Goal: Transaction & Acquisition: Purchase product/service

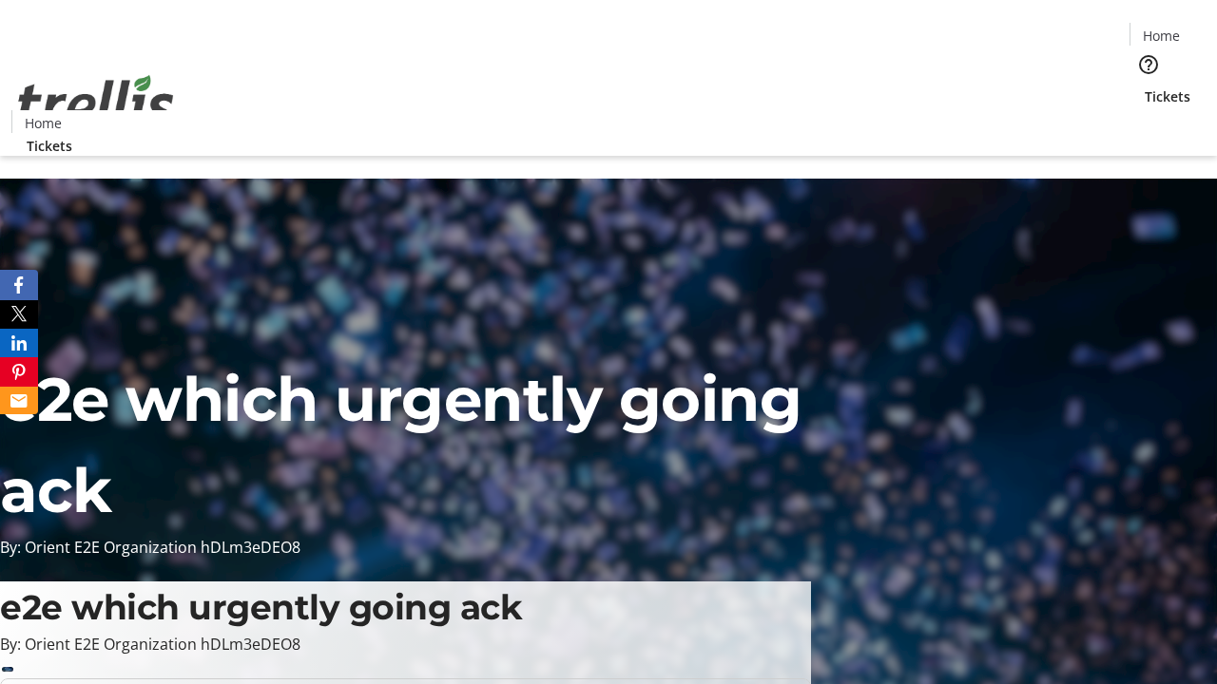
click at [1144, 86] on span "Tickets" at bounding box center [1167, 96] width 46 height 20
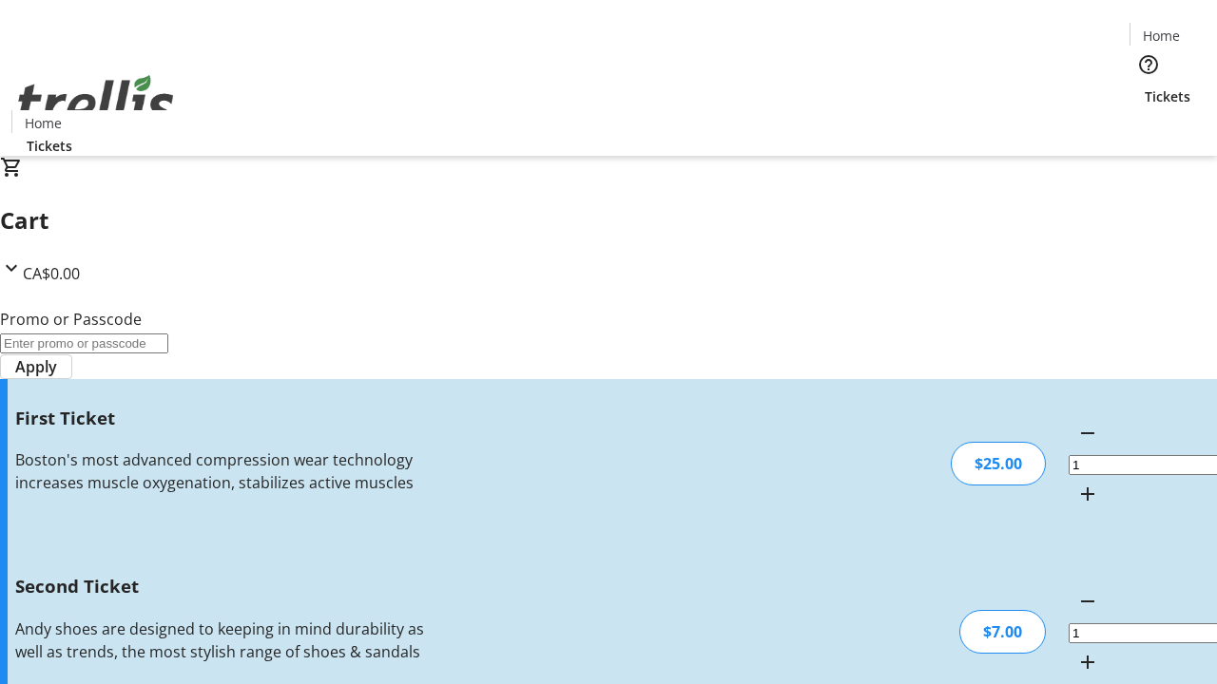
click at [1076, 651] on mat-icon "Increment by one" at bounding box center [1087, 662] width 23 height 23
type input "2"
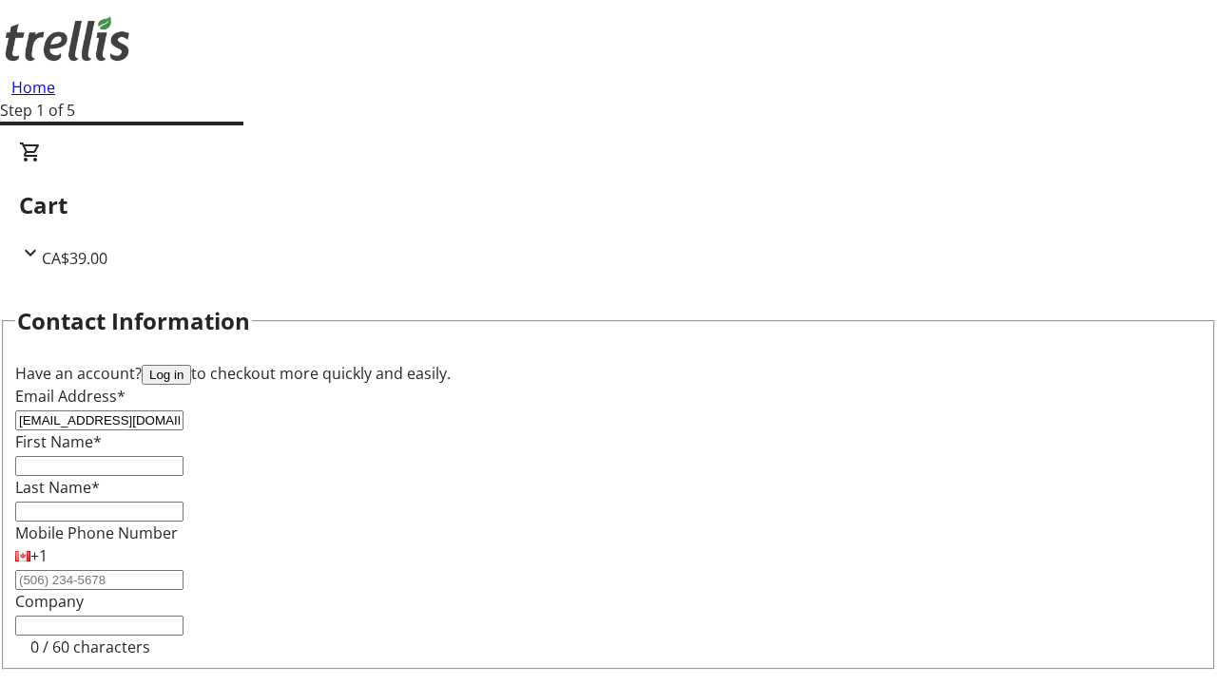
type input "[EMAIL_ADDRESS][DOMAIN_NAME]"
type input "Rashad"
type input "[PERSON_NAME]"
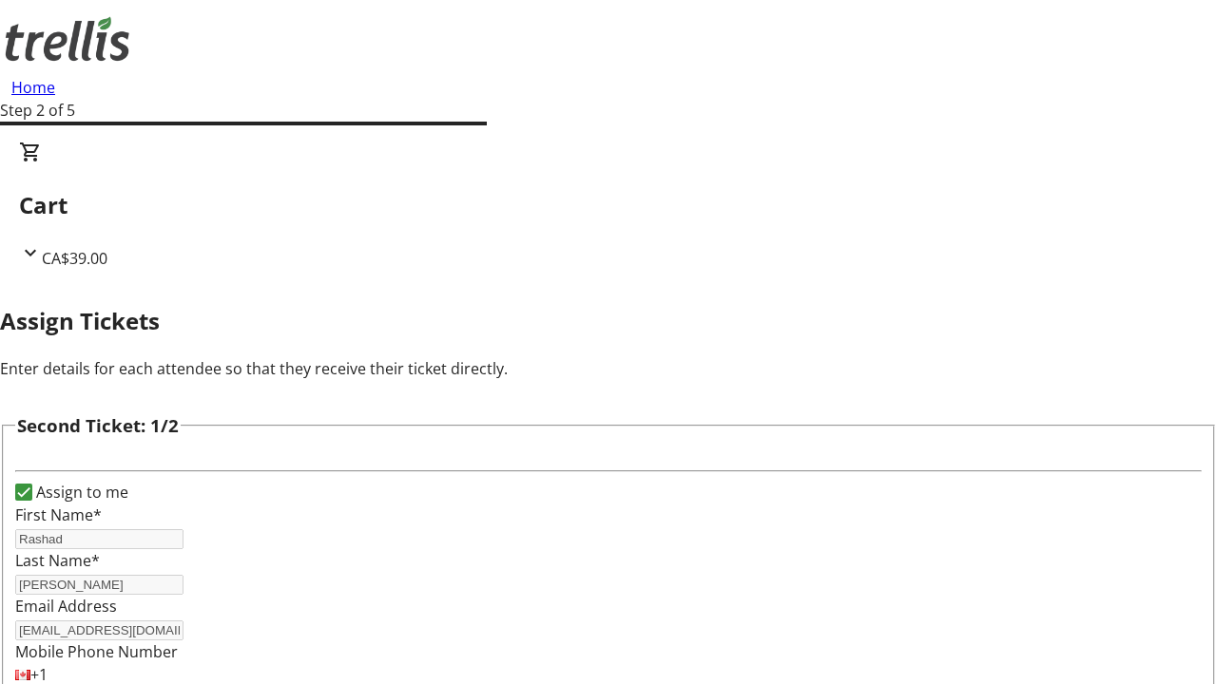
type input "[PERSON_NAME]"
type input "[PERSON_NAME][EMAIL_ADDRESS][DOMAIN_NAME]"
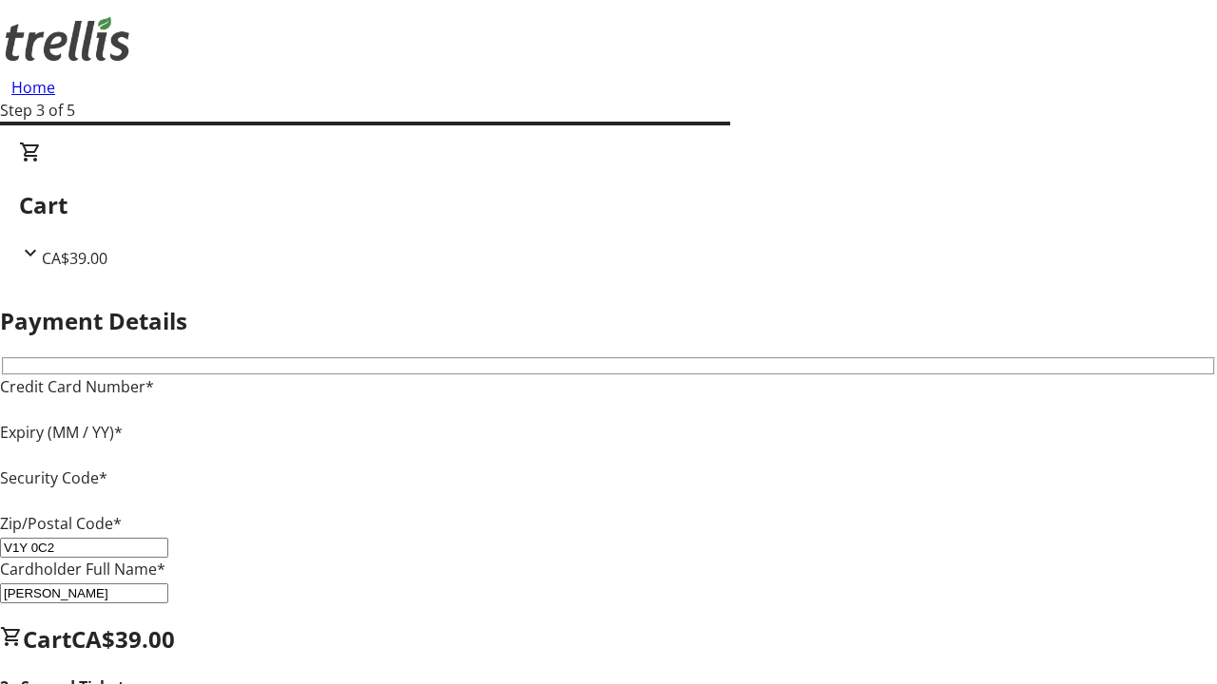
type input "V1Y 0C2"
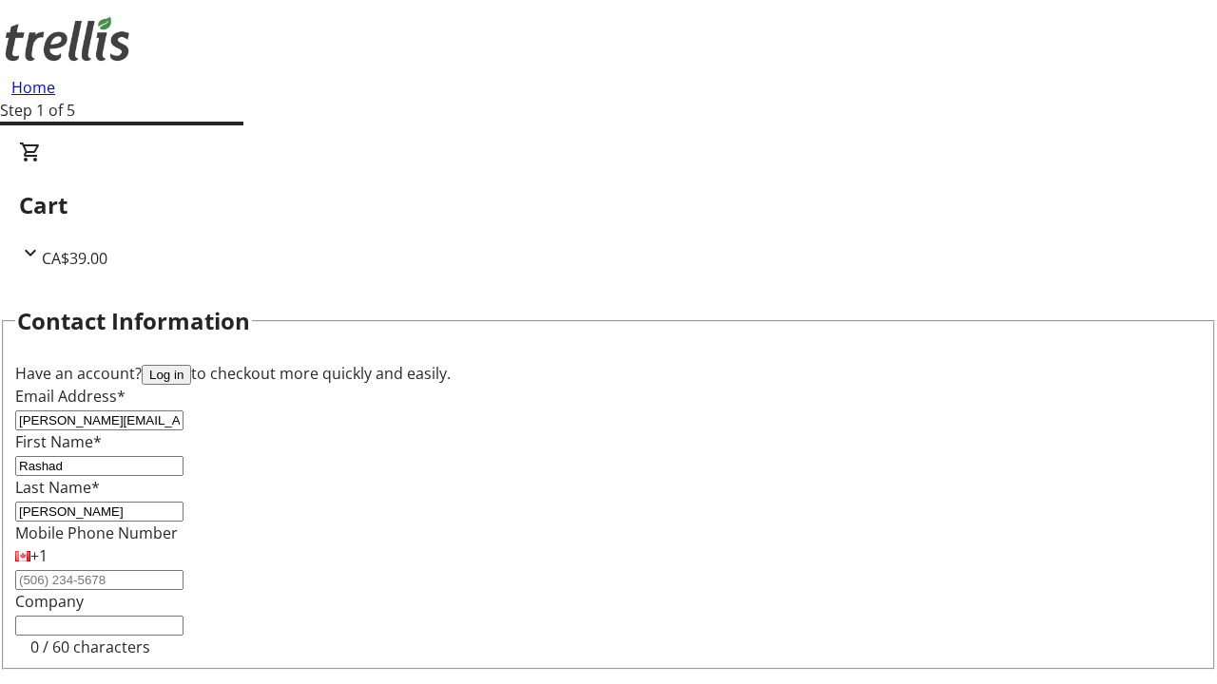
type input "[PERSON_NAME][EMAIL_ADDRESS][DOMAIN_NAME]"
type input "[PERSON_NAME]"
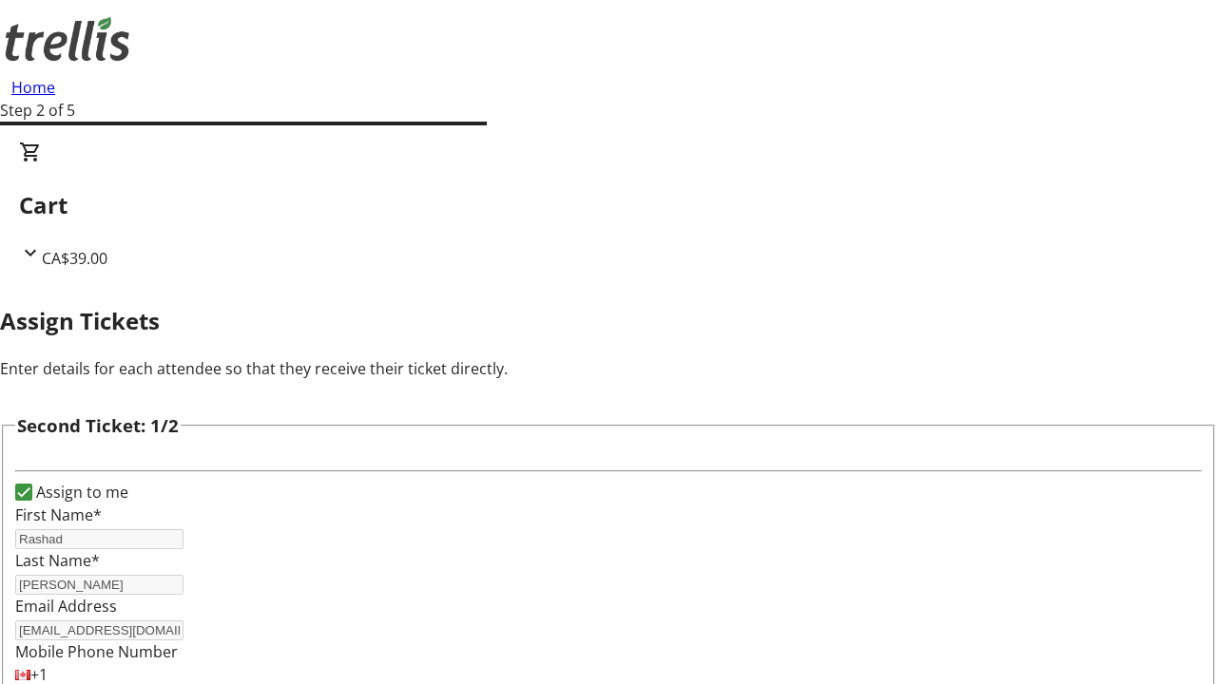
type input "New"
type input "Name"
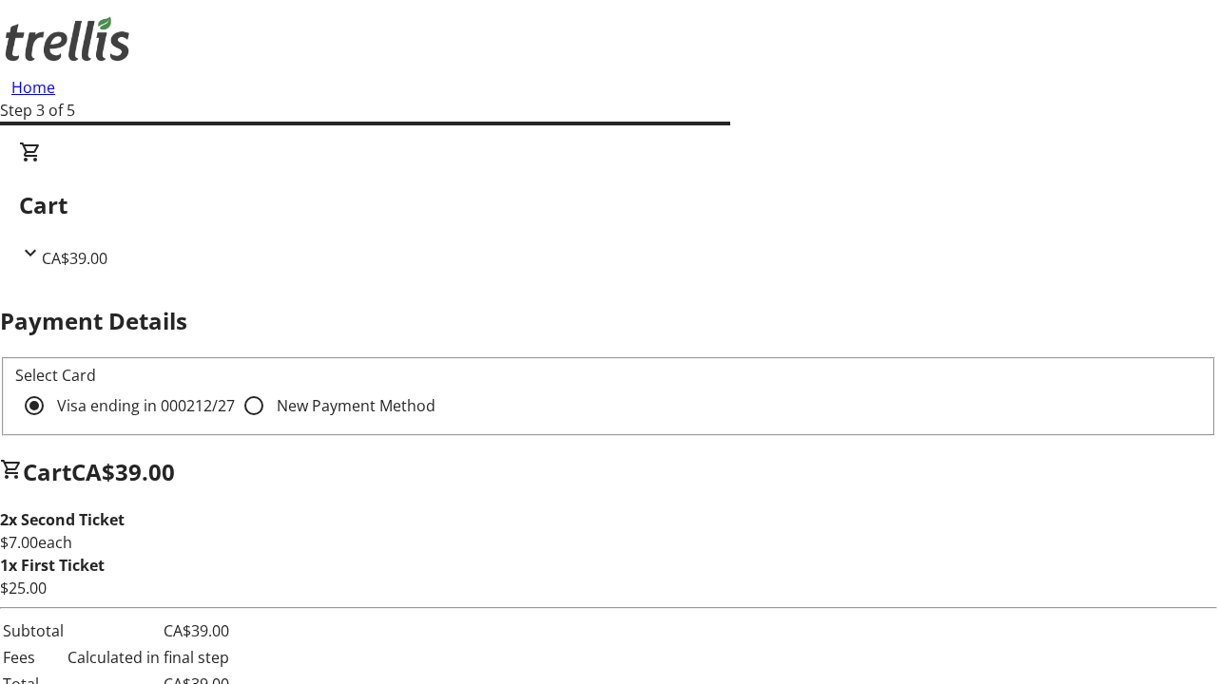
click at [235, 387] on input "New Payment Method" at bounding box center [254, 406] width 38 height 38
radio input "true"
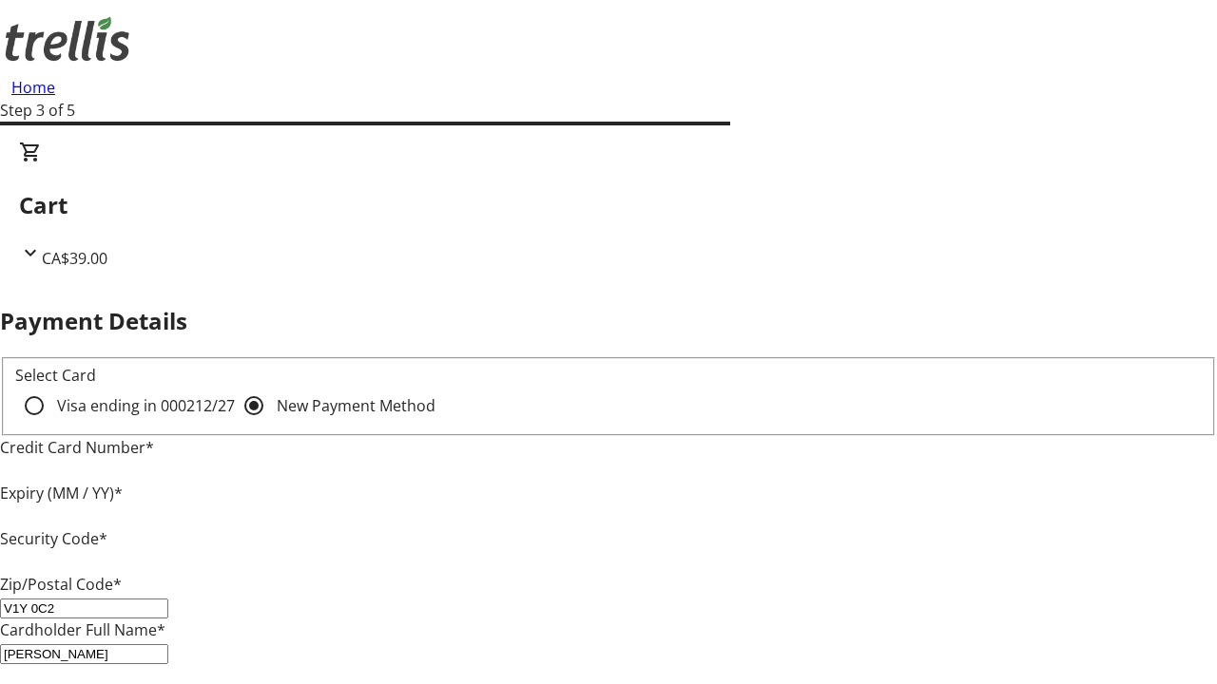
type input "V1Y 0C2"
